Goal: Task Accomplishment & Management: Manage account settings

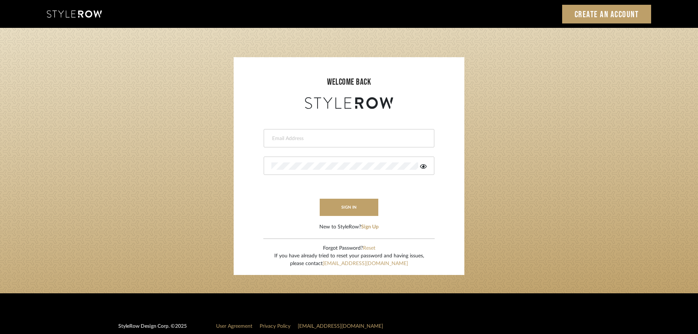
click at [285, 138] on input "email" at bounding box center [347, 138] width 153 height 7
type input "persimmon.design@outlook.com"
click at [348, 206] on button "sign in" at bounding box center [349, 207] width 59 height 17
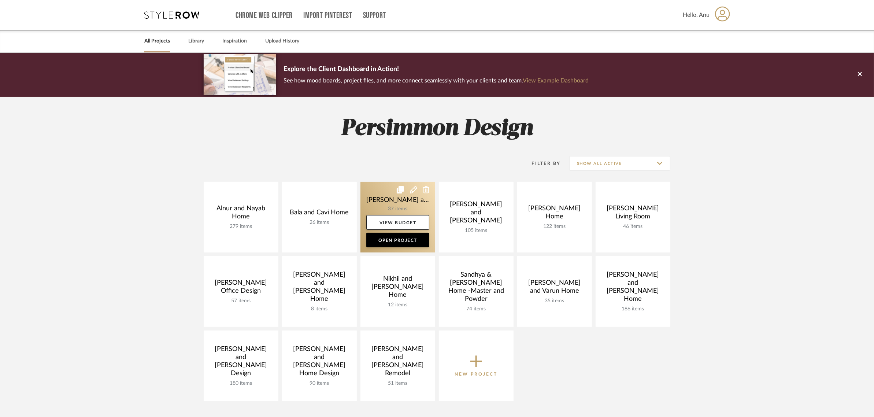
click at [378, 194] on link at bounding box center [397, 217] width 75 height 71
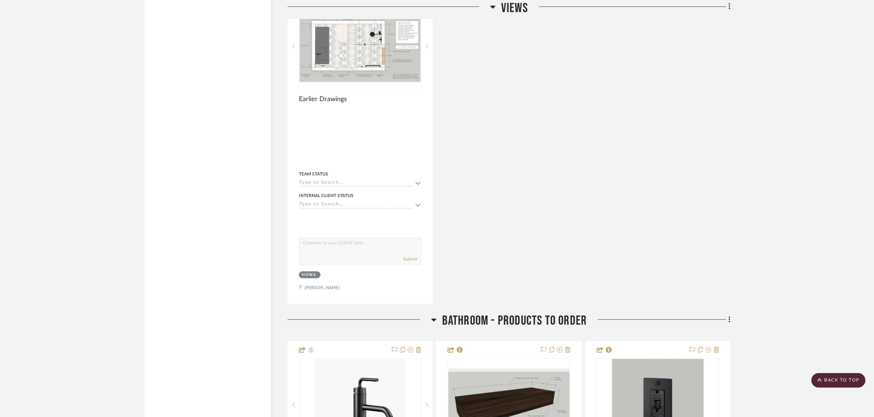
scroll to position [1831, 0]
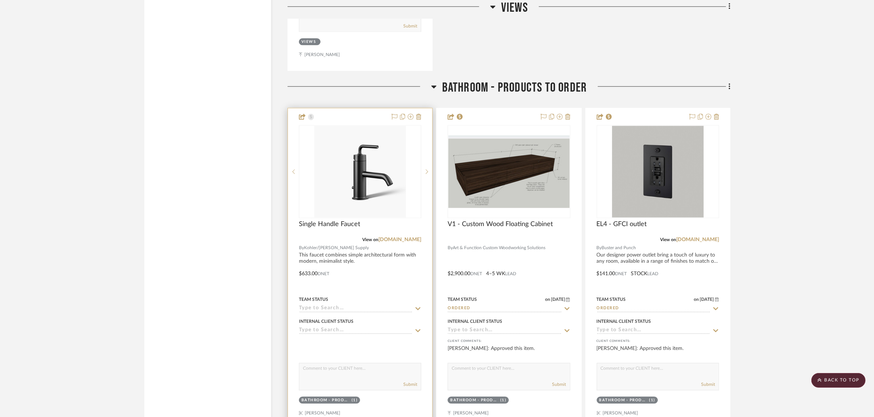
click at [345, 116] on div at bounding box center [360, 268] width 144 height 320
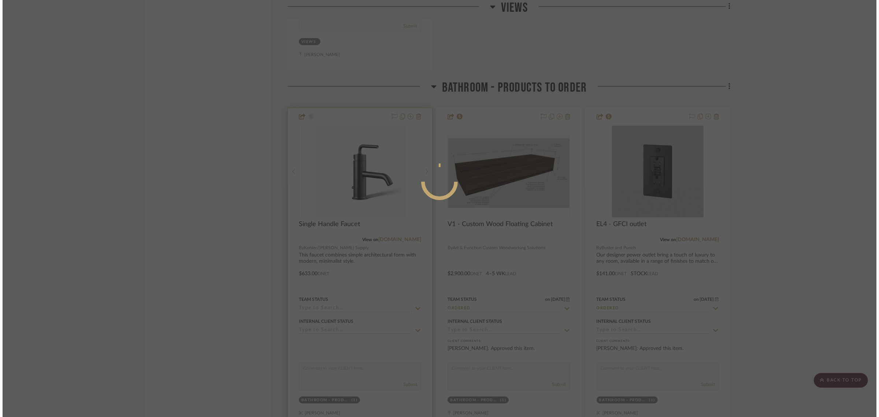
scroll to position [0, 0]
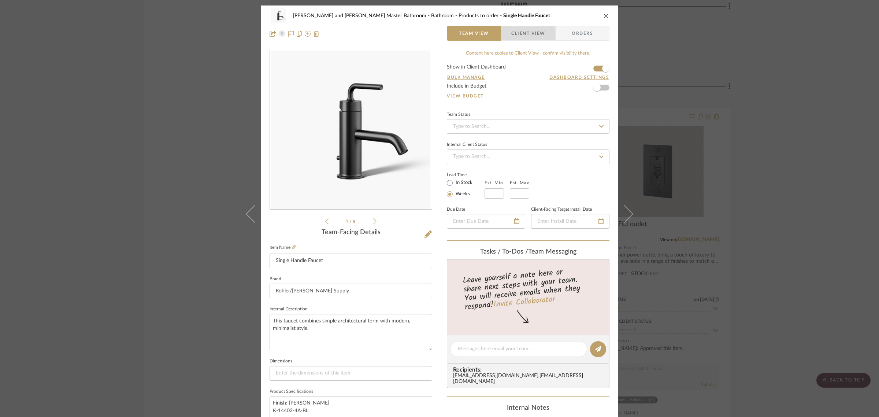
click at [521, 35] on span "Client View" at bounding box center [528, 33] width 34 height 15
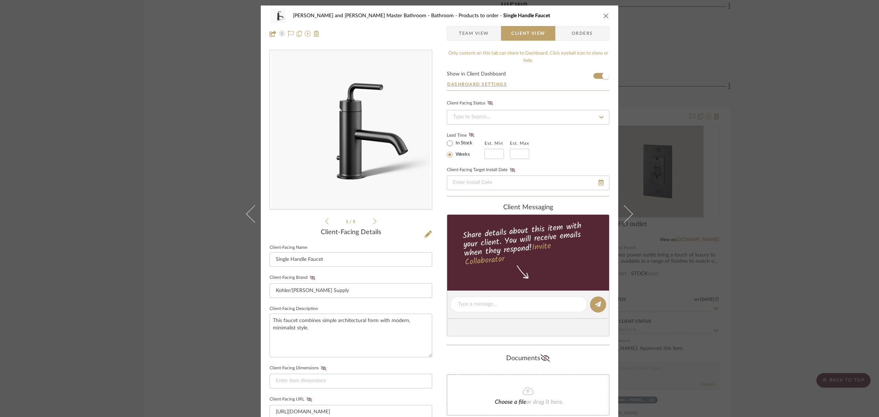
click at [775, 145] on div "Divya and Sriram Master Bathroom Bathroom - Products to order Single Handle Fau…" at bounding box center [439, 208] width 879 height 417
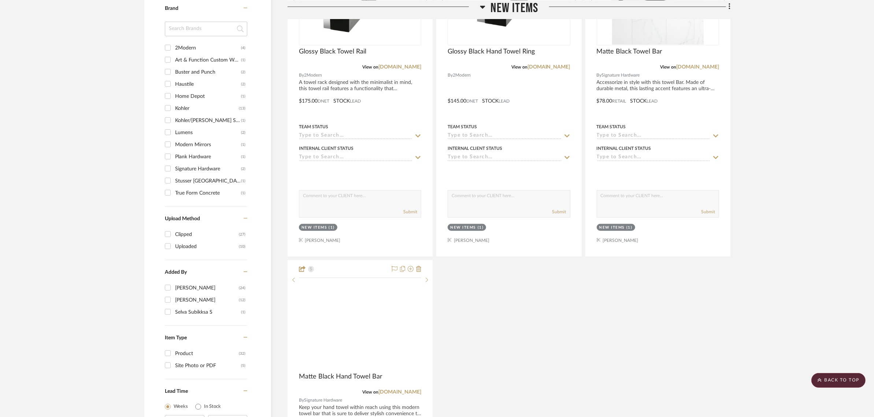
scroll to position [687, 0]
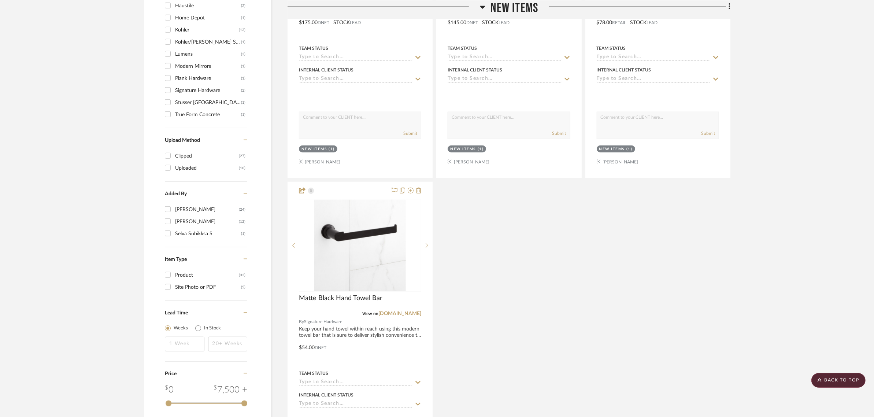
click at [170, 273] on input "Product (32)" at bounding box center [168, 275] width 12 height 12
checkbox input "true"
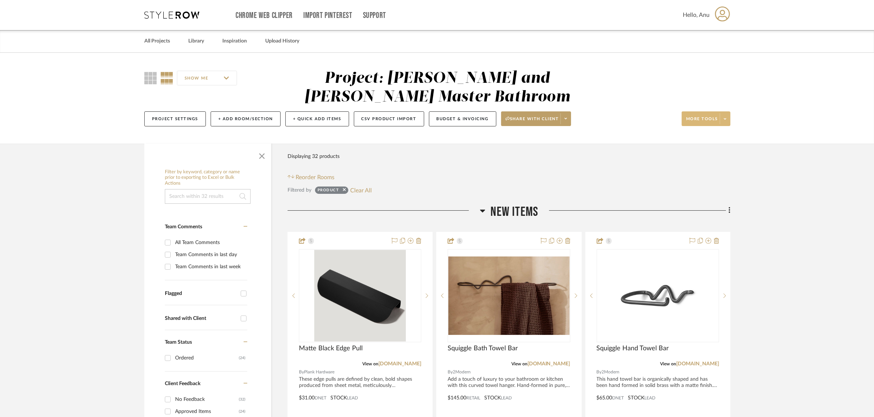
click at [700, 119] on span "More tools" at bounding box center [702, 121] width 32 height 11
click at [701, 227] on span "Export To Excel" at bounding box center [712, 228] width 47 height 6
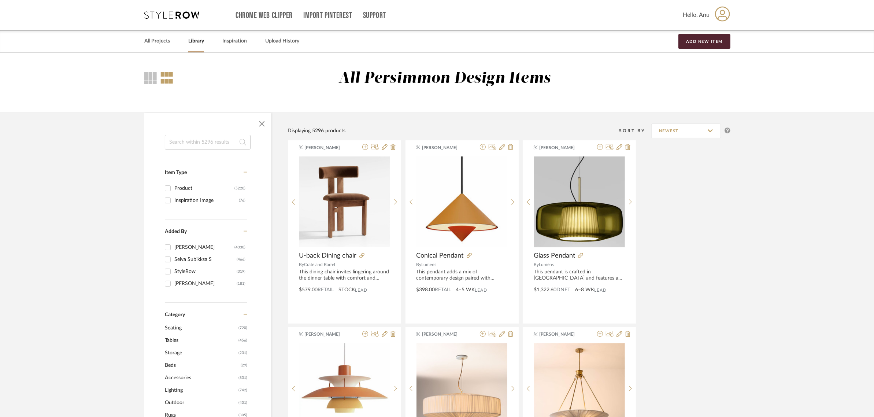
click at [179, 143] on input at bounding box center [208, 142] width 86 height 15
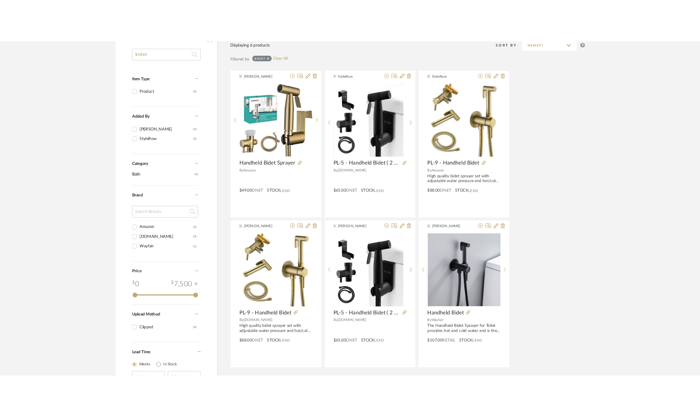
scroll to position [137, 0]
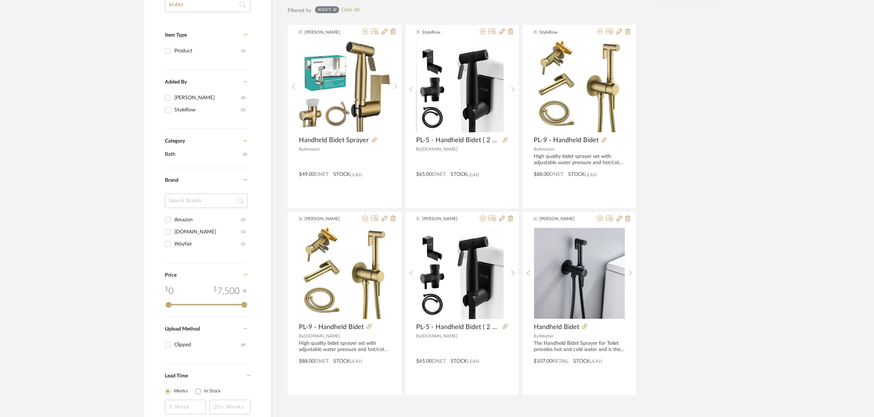
type input "bidet"
click at [504, 137] on icon at bounding box center [505, 139] width 5 height 5
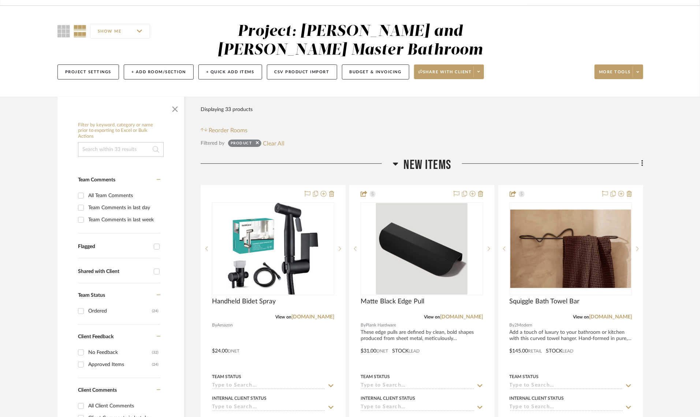
scroll to position [92, 0]
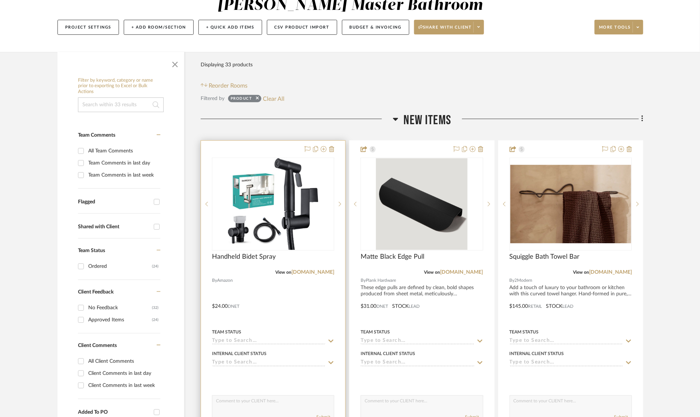
click at [276, 148] on div at bounding box center [273, 301] width 144 height 320
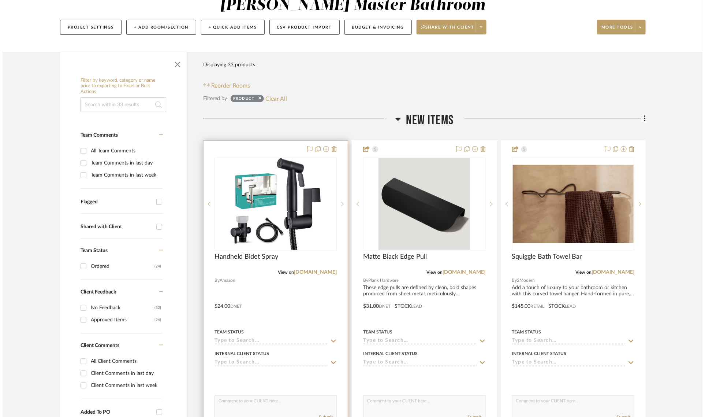
scroll to position [0, 0]
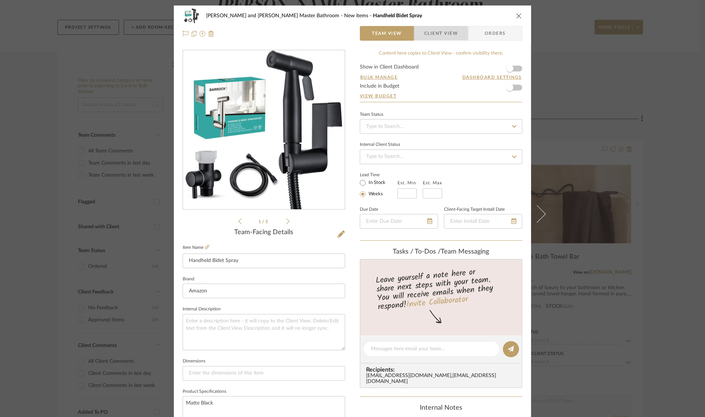
click at [438, 35] on span "Client View" at bounding box center [442, 33] width 34 height 15
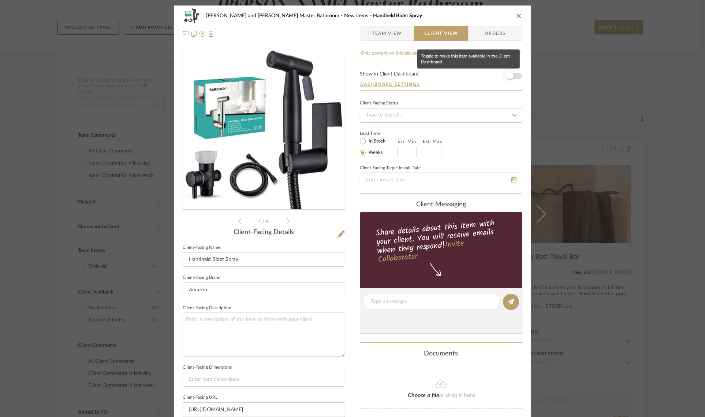
click at [513, 76] on span "button" at bounding box center [510, 76] width 16 height 16
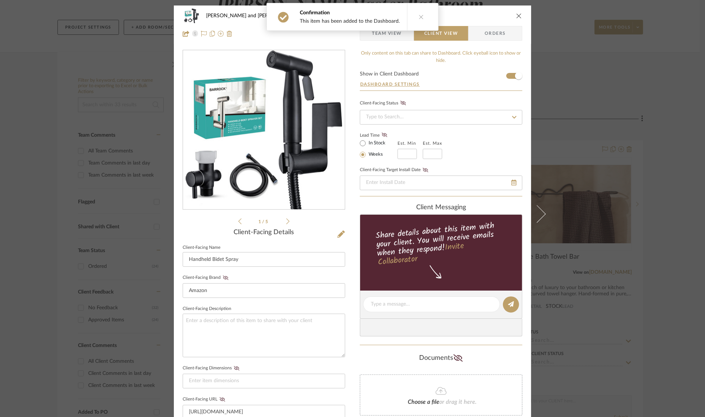
click at [663, 182] on div "Divya and Sriram Master Bathroom New items Handheld Bidet Spray Team View Clien…" at bounding box center [352, 208] width 705 height 417
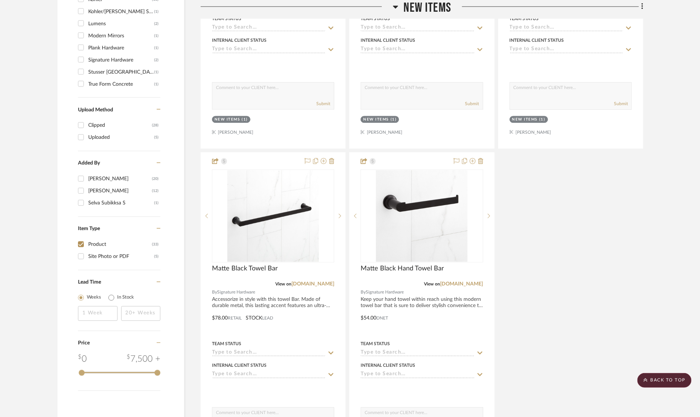
scroll to position [687, 0]
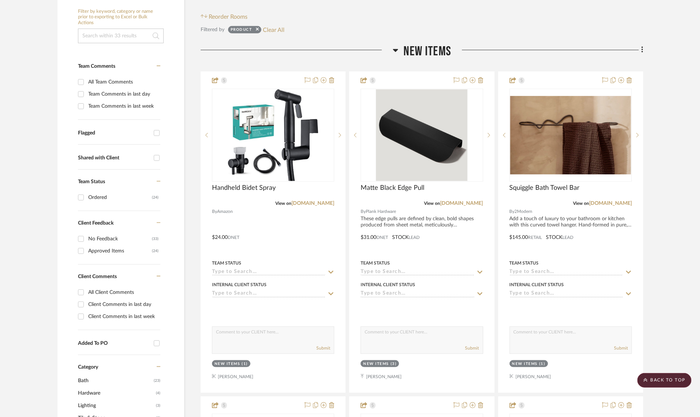
scroll to position [137, 0]
